Goal: Check status: Check status

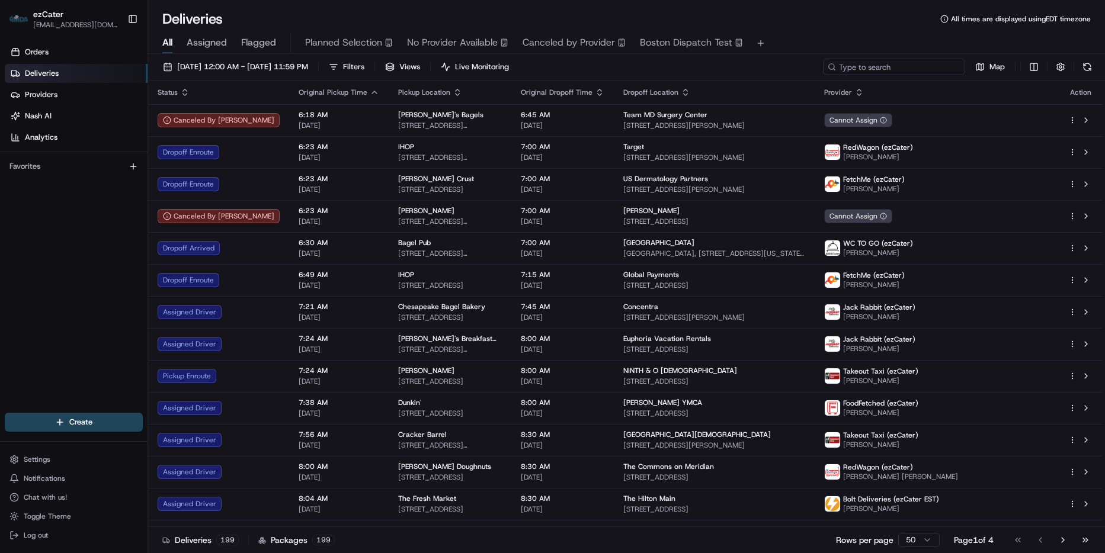
click at [912, 66] on input at bounding box center [894, 67] width 142 height 17
paste input "XQ34FV"
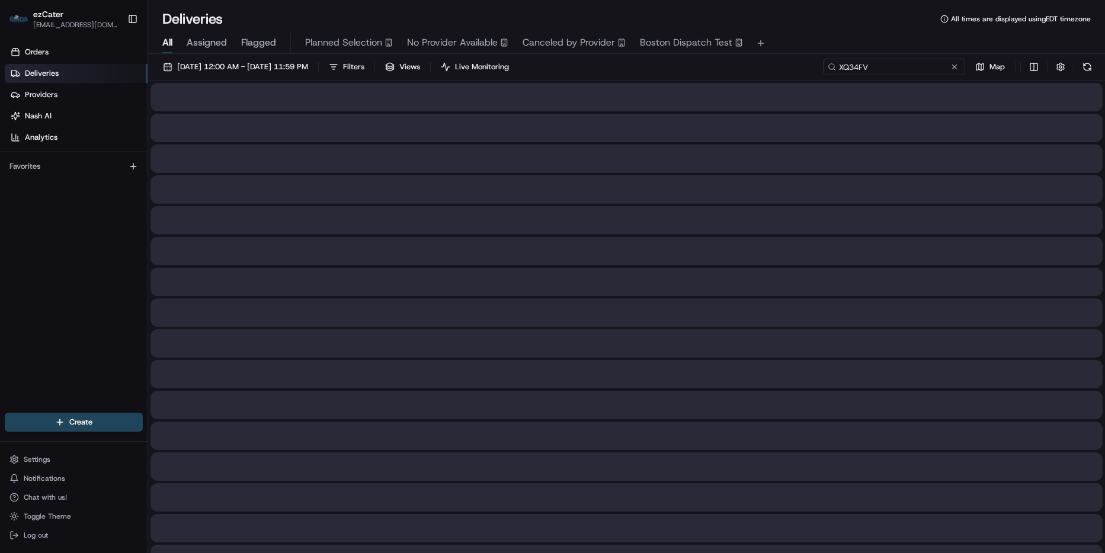
type input "XQ34FV"
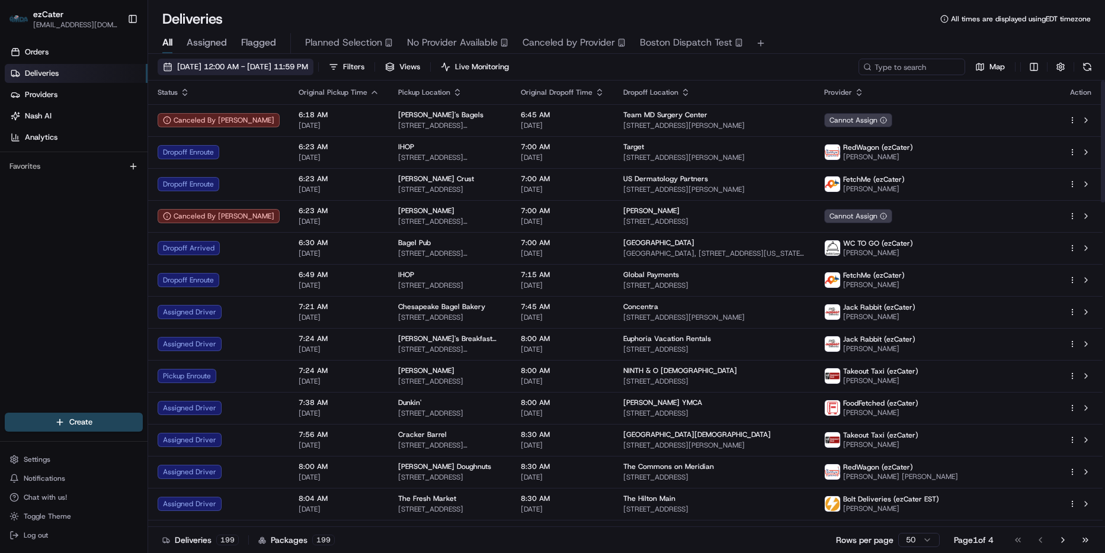
click at [273, 68] on span "[DATE] 12:00 AM - [DATE] 11:59 PM" at bounding box center [242, 67] width 131 height 11
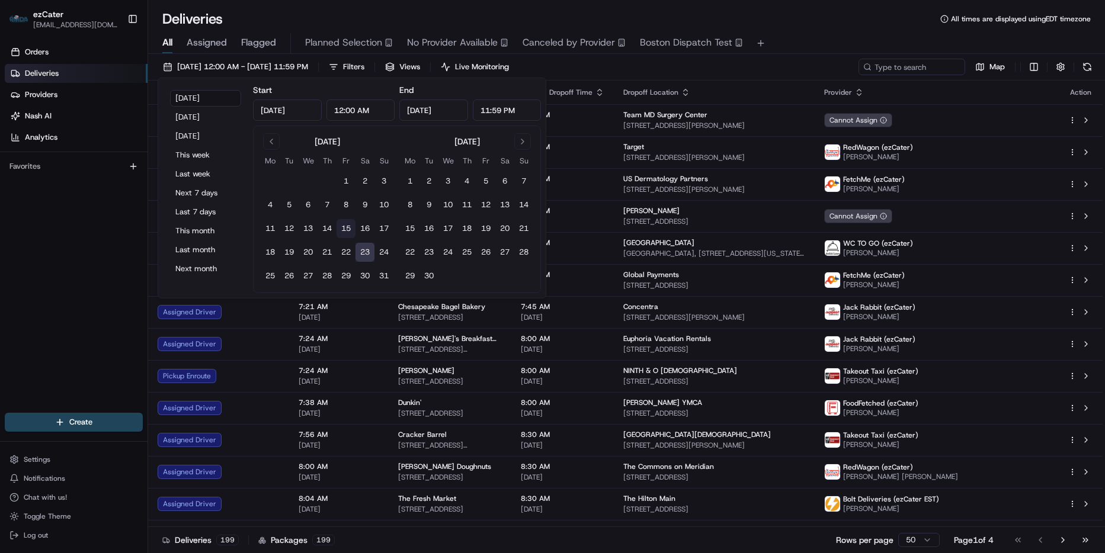
click at [336, 229] on button "15" at bounding box center [345, 228] width 19 height 19
type input "[DATE]"
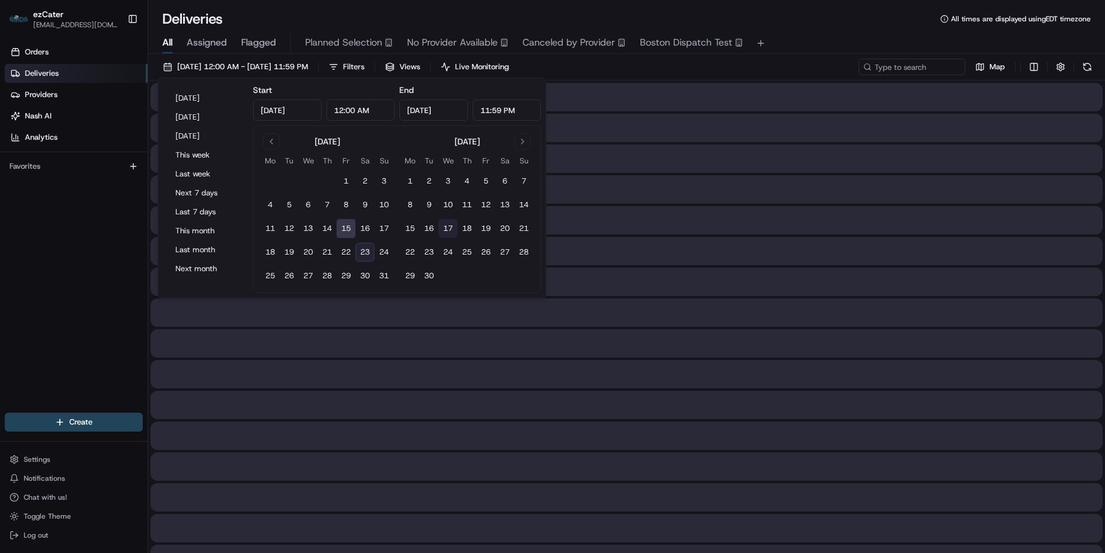
click at [452, 230] on button "17" at bounding box center [447, 228] width 19 height 19
type input "[DATE]"
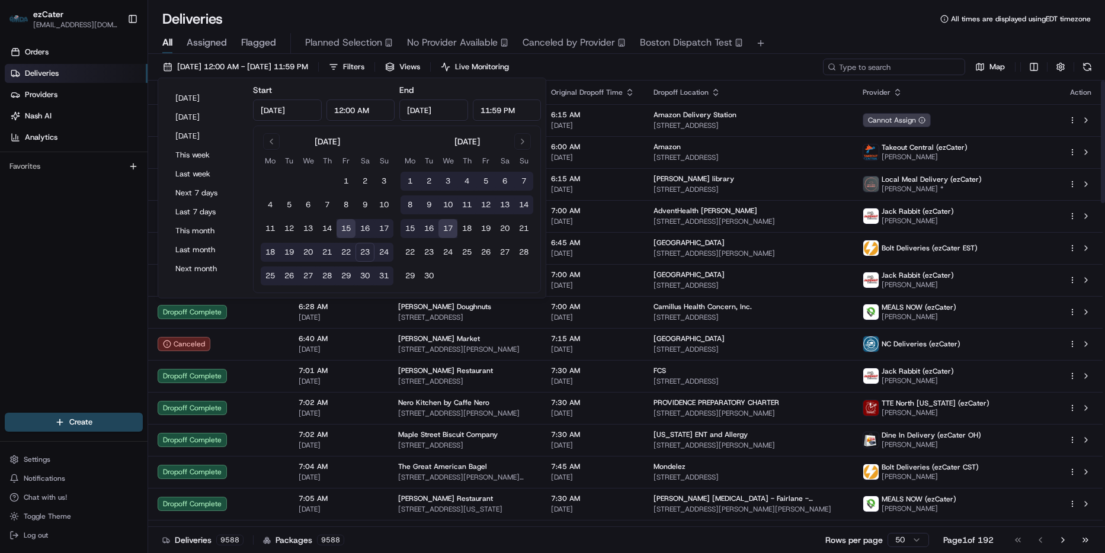
click at [912, 59] on input at bounding box center [894, 67] width 142 height 17
paste input "XQ34FV"
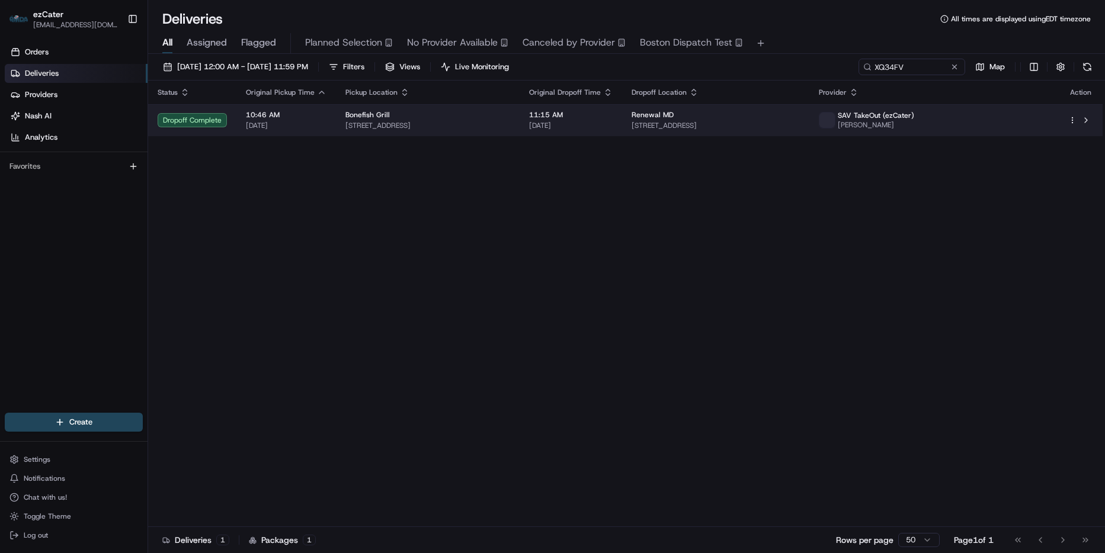
click at [809, 134] on td "Renewal MD [STREET_ADDRESS]" at bounding box center [715, 120] width 187 height 32
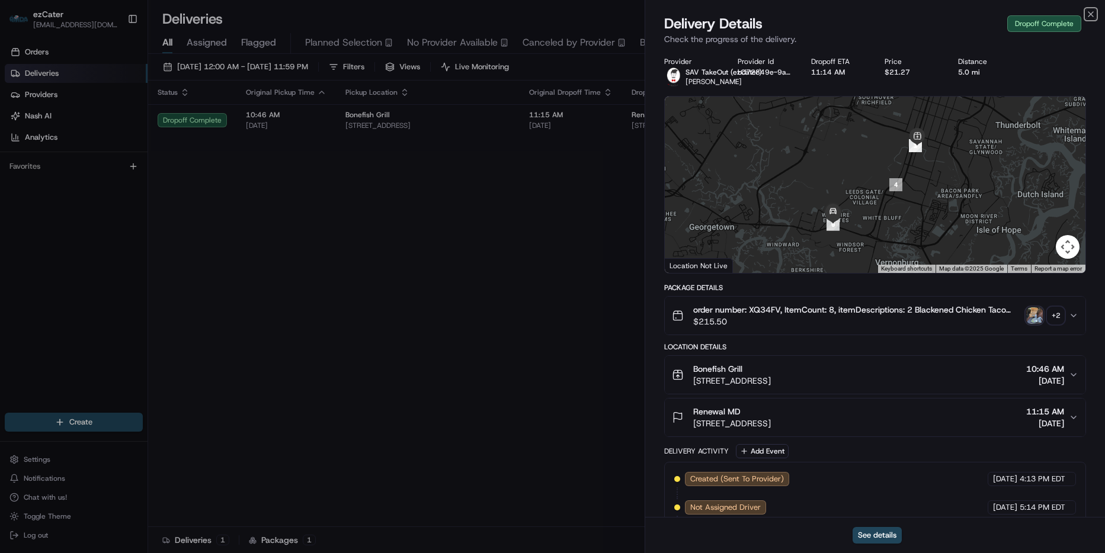
click at [1086, 19] on div "Close Delivery Details Dropoff Complete Check the progress of the delivery. Pro…" at bounding box center [875, 276] width 460 height 553
click at [1084, 11] on div "Close Delivery Details Dropoff Complete Check the progress of the delivery. Pro…" at bounding box center [875, 276] width 460 height 553
click at [1094, 17] on icon "button" at bounding box center [1090, 13] width 9 height 9
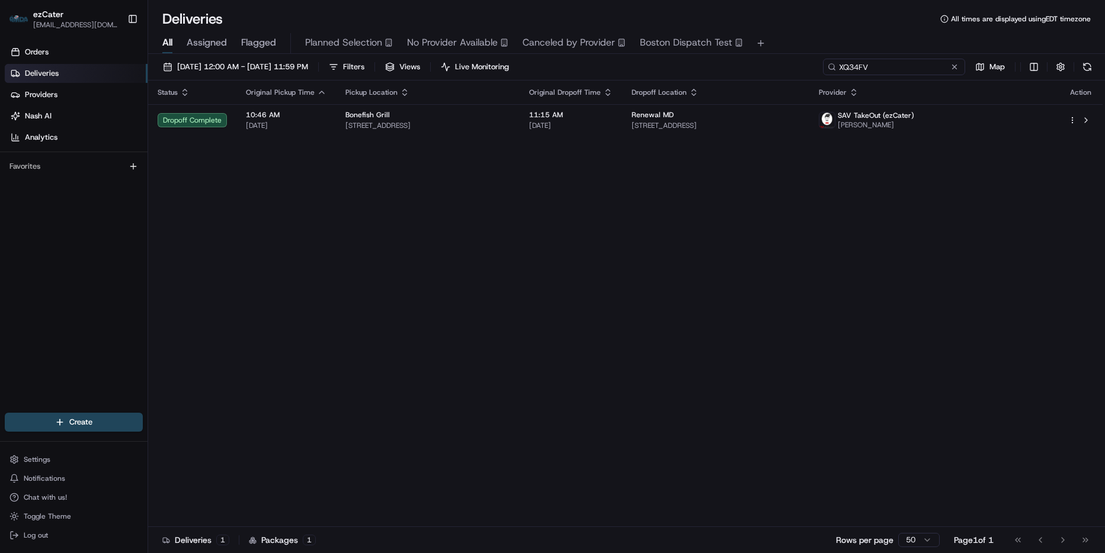
click at [906, 69] on input "XQ34FV" at bounding box center [894, 67] width 142 height 17
paste input "M2KQ52"
click at [940, 72] on input "M2KQ52" at bounding box center [894, 67] width 142 height 17
paste input "EPH67R"
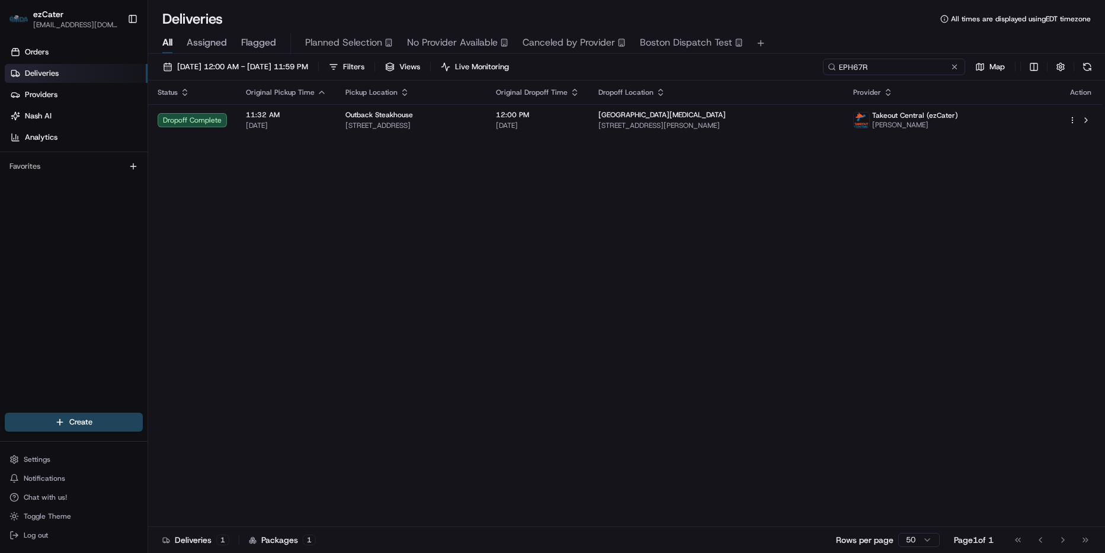
click at [896, 67] on input "EPH67R" at bounding box center [894, 67] width 142 height 17
paste input "AXZPTJ"
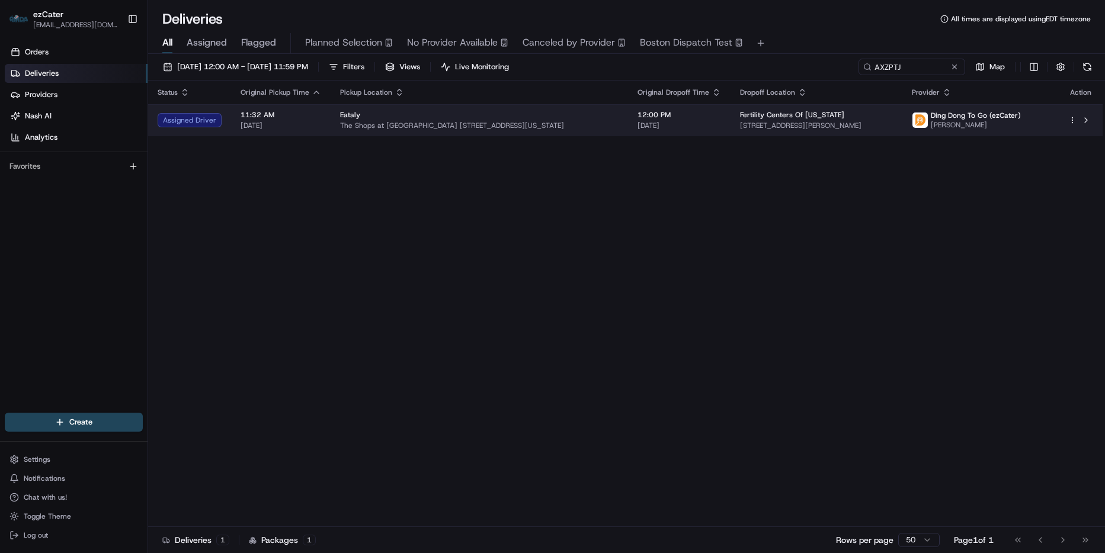
click at [876, 123] on span "[STREET_ADDRESS][PERSON_NAME]" at bounding box center [816, 125] width 153 height 9
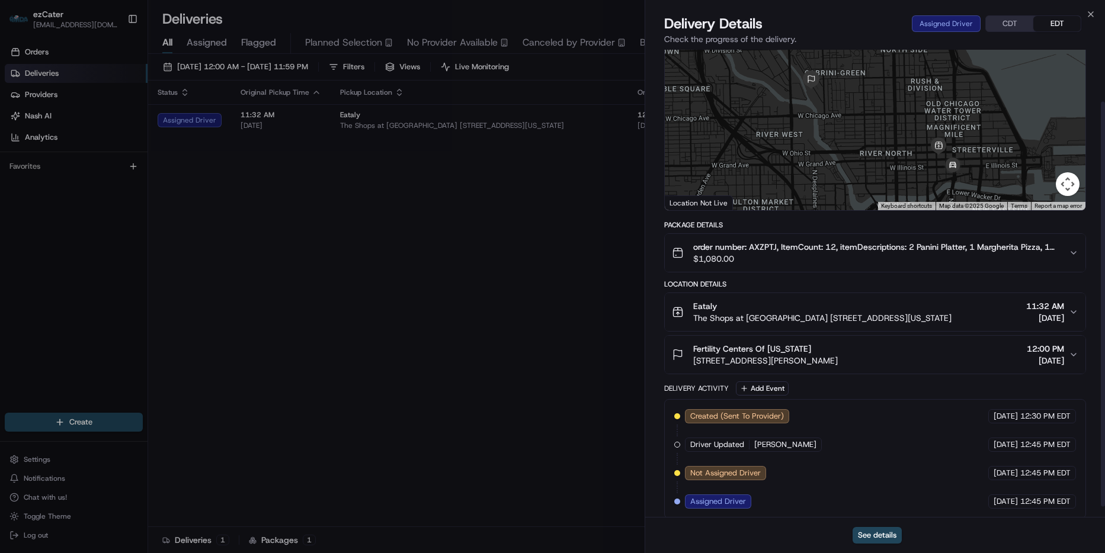
scroll to position [72, 0]
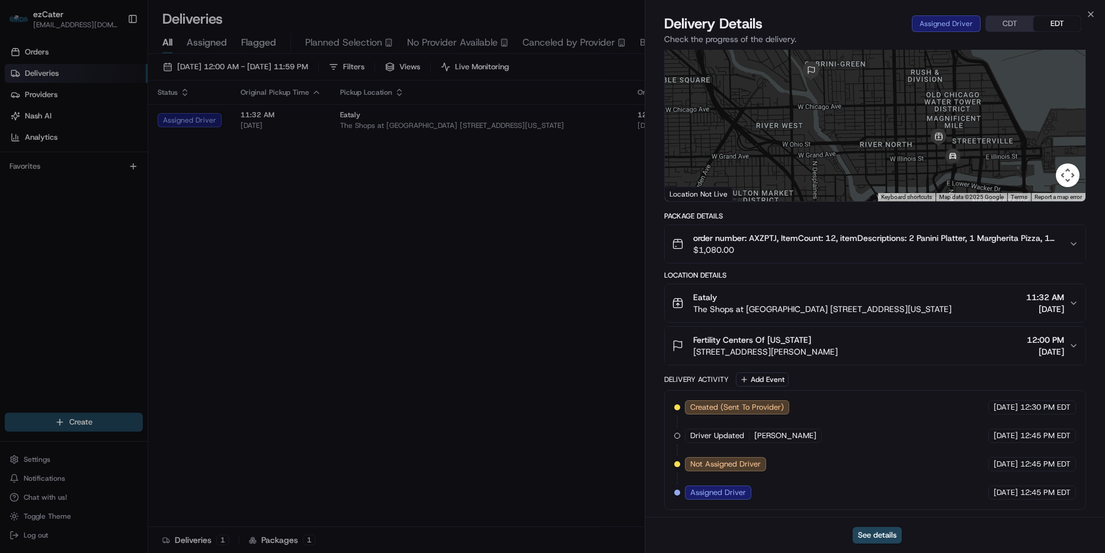
click at [1095, 11] on div "Close Delivery Details Assigned Driver CDT EDT Check the progress of the delive…" at bounding box center [875, 276] width 460 height 553
click at [1092, 11] on icon "button" at bounding box center [1090, 13] width 9 height 9
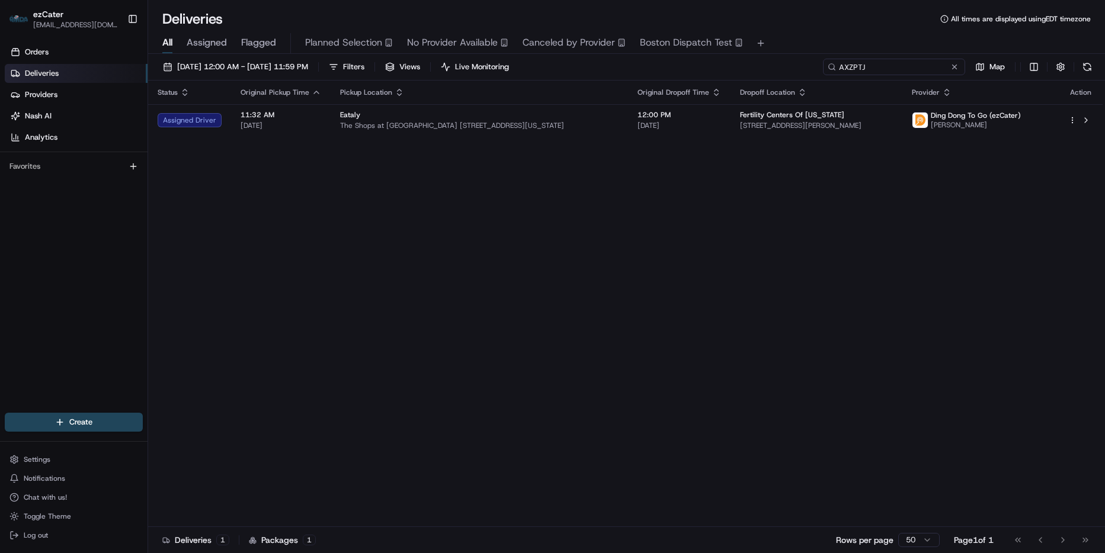
click at [892, 59] on input "AXZPTJ" at bounding box center [894, 67] width 142 height 17
paste input "2C5K7Q"
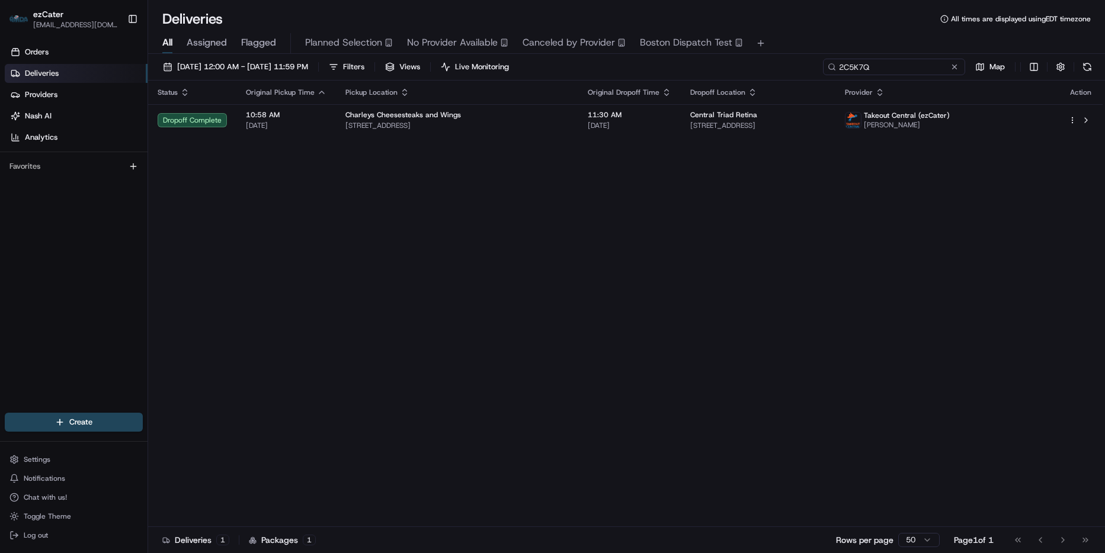
click at [908, 59] on input "2C5K7Q" at bounding box center [894, 67] width 142 height 17
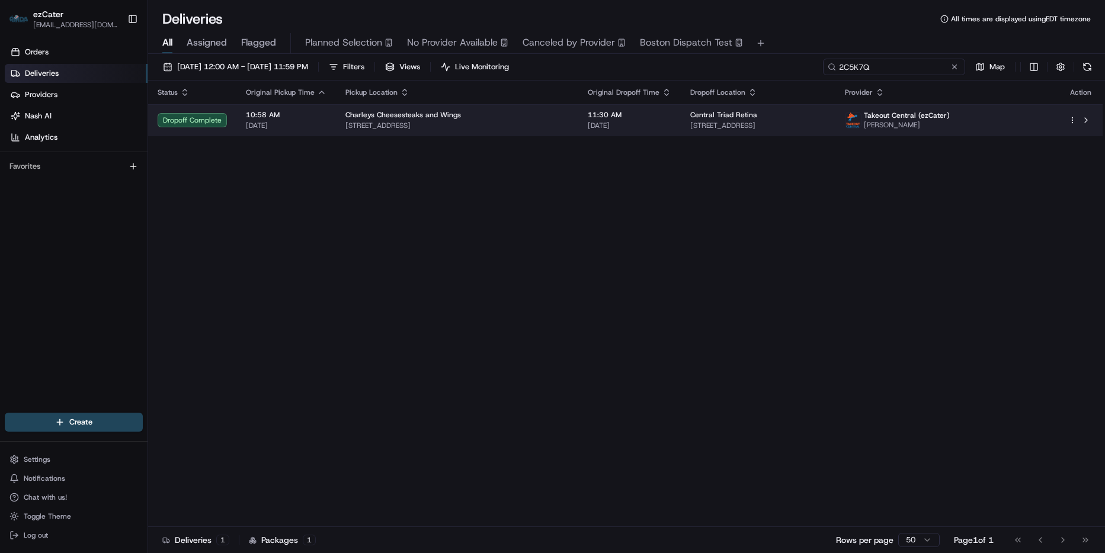
paste input "VXEMHM"
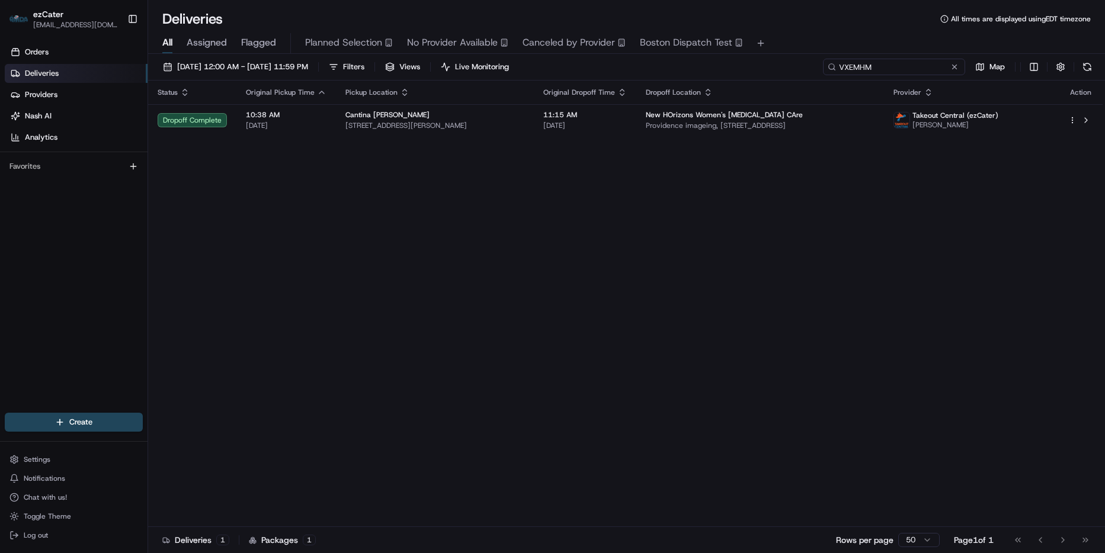
drag, startPoint x: 890, startPoint y: 65, endPoint x: 908, endPoint y: 65, distance: 17.8
click at [891, 65] on input "VXEMHM" at bounding box center [894, 67] width 142 height 17
paste input "ZR-FV1"
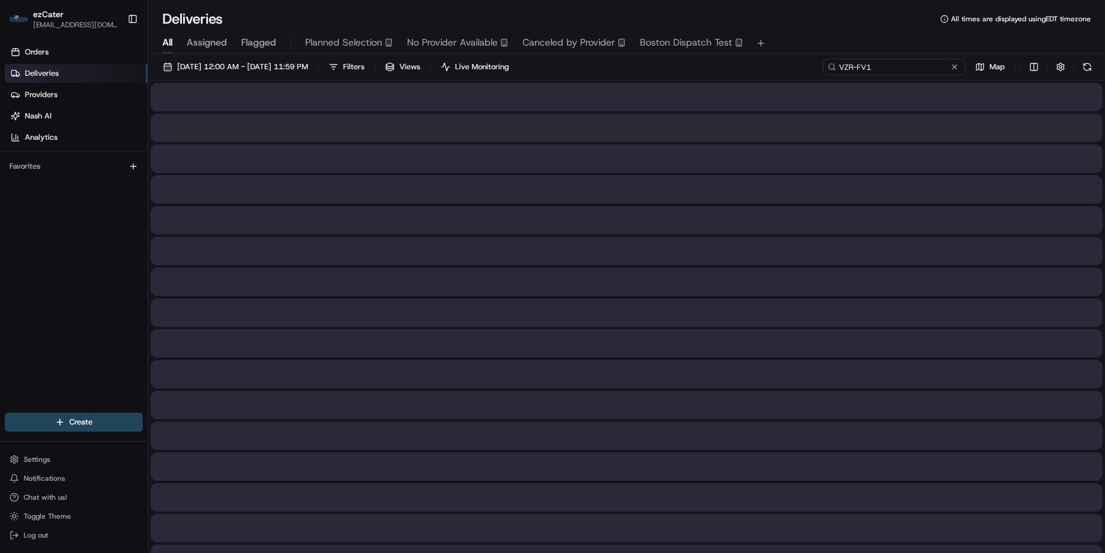
click at [858, 67] on input "VZR-FV1" at bounding box center [894, 67] width 142 height 17
type input "VZRFV1"
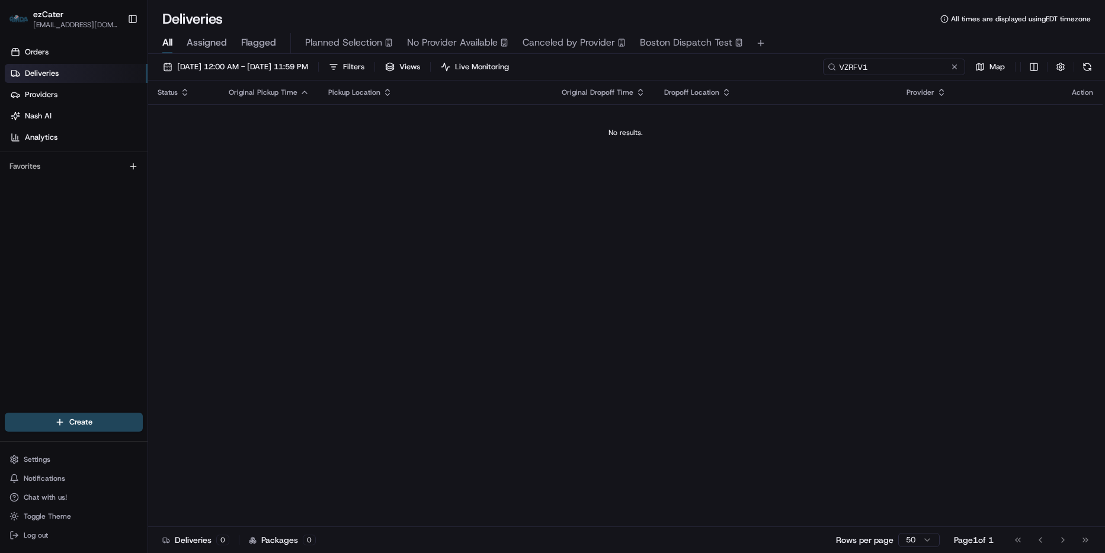
click at [906, 72] on input "VZRFV1" at bounding box center [894, 67] width 142 height 17
click at [283, 66] on span "[DATE] 12:00 AM - [DATE] 11:59 PM" at bounding box center [242, 67] width 131 height 11
